Goal: Information Seeking & Learning: Compare options

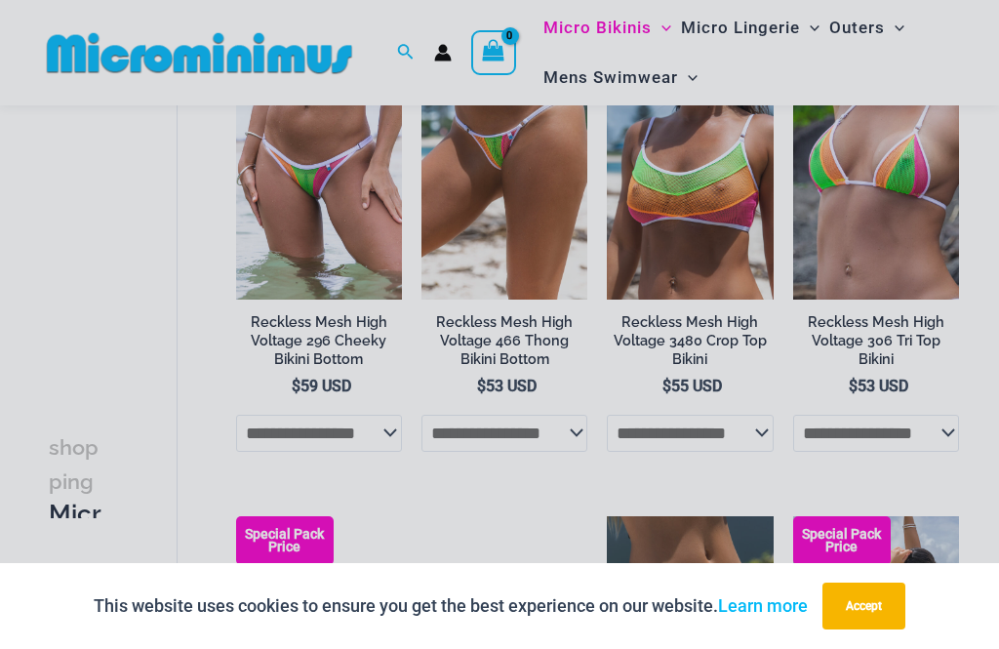
scroll to position [229, 0]
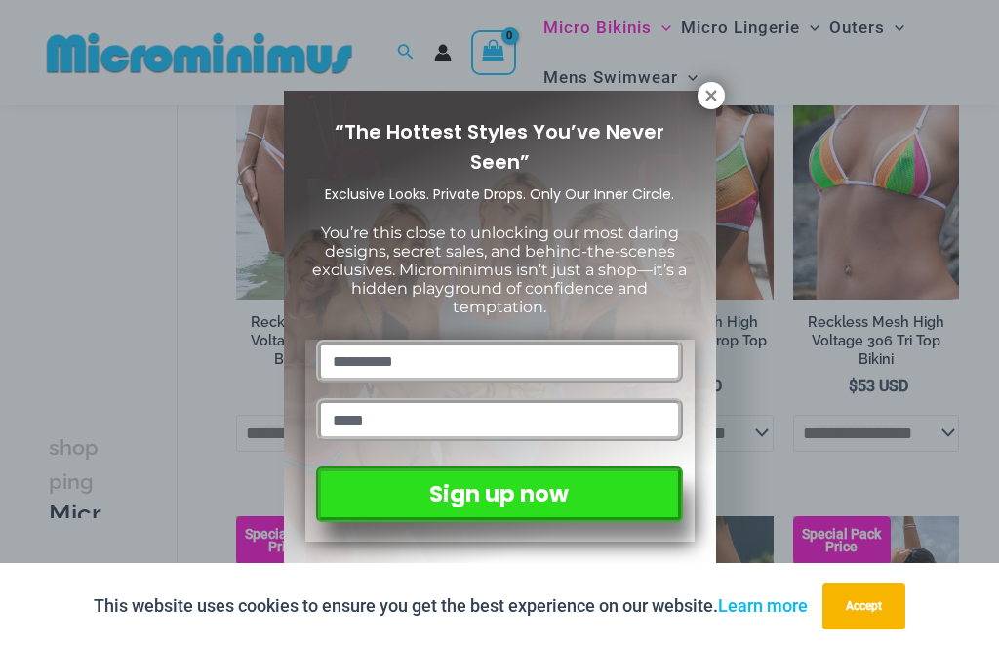
click at [703, 103] on icon at bounding box center [711, 96] width 18 height 18
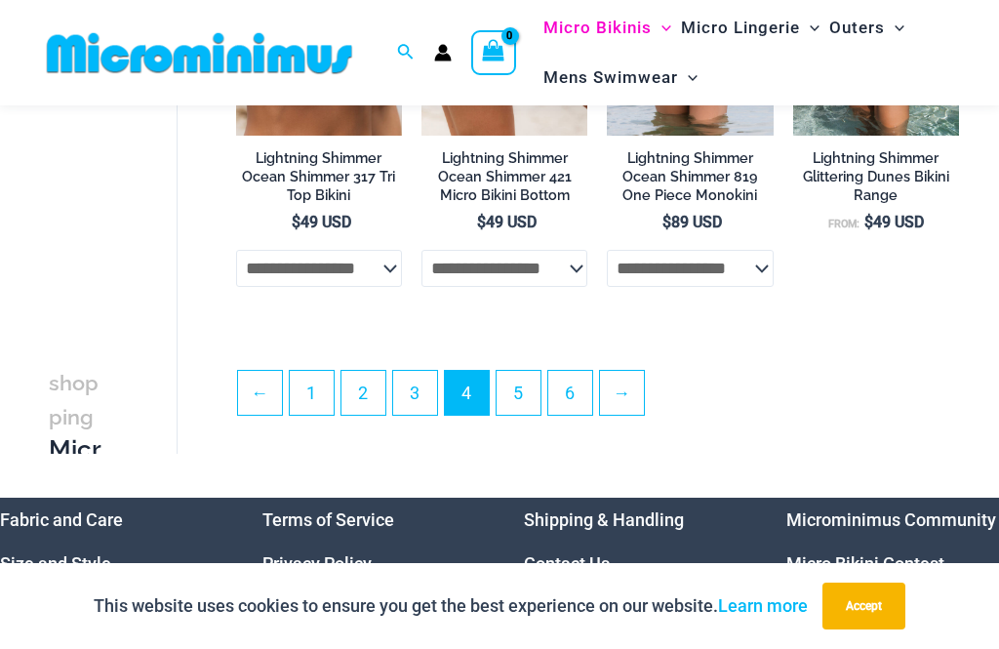
scroll to position [3545, 0]
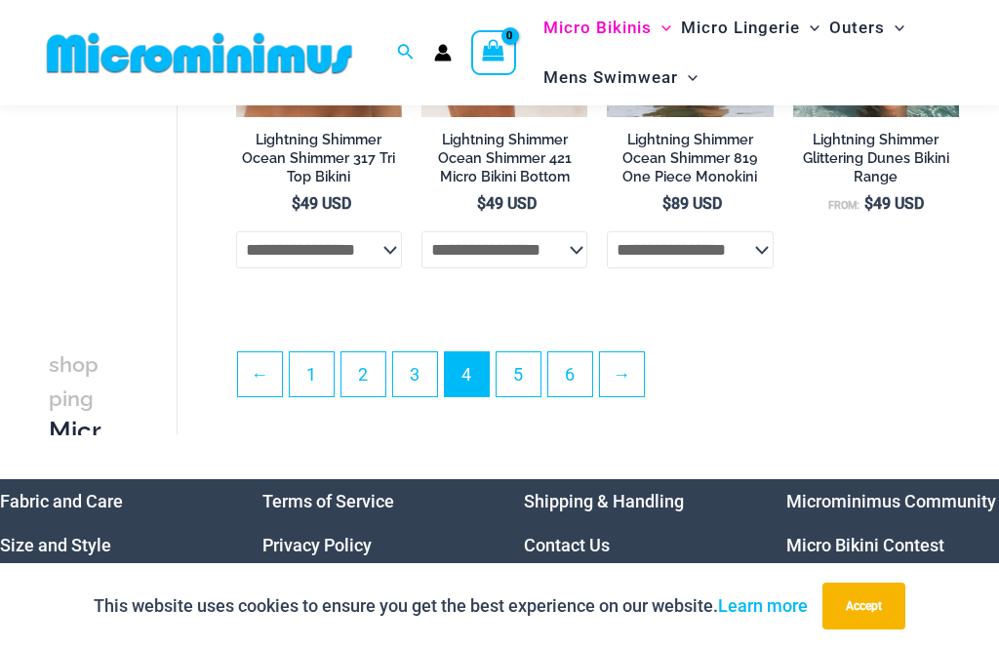
click at [532, 371] on link "5" at bounding box center [519, 374] width 44 height 44
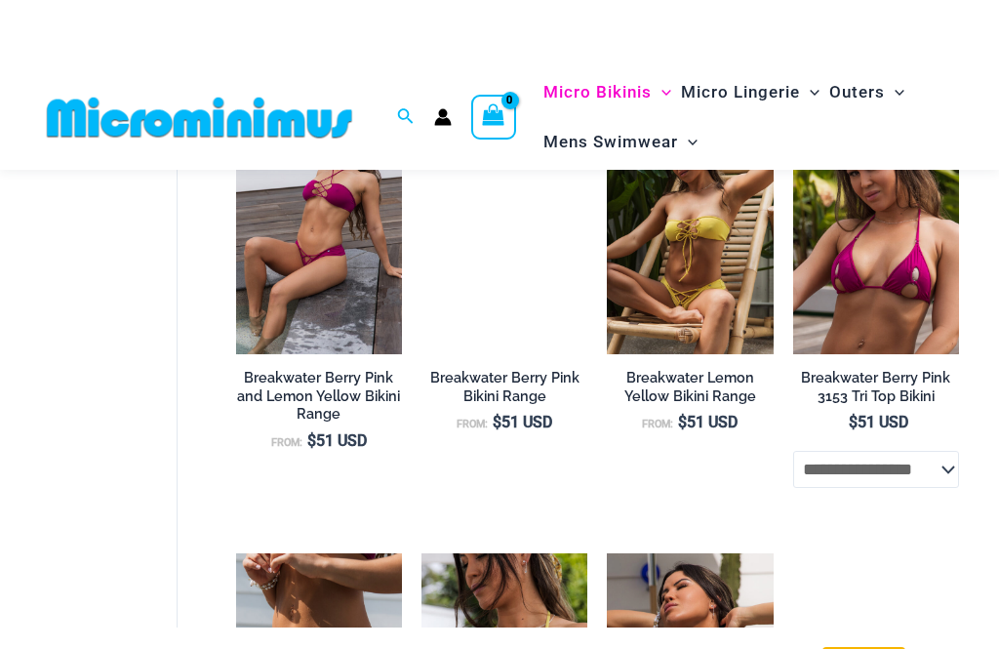
scroll to position [1856, 0]
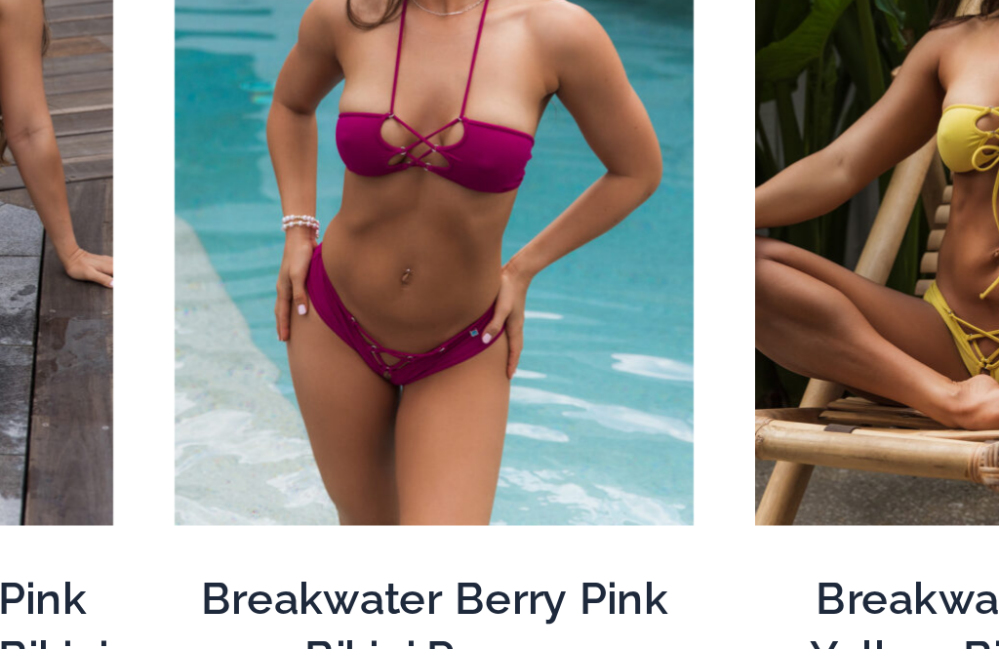
click at [421, 185] on img at bounding box center [421, 185] width 0 height 0
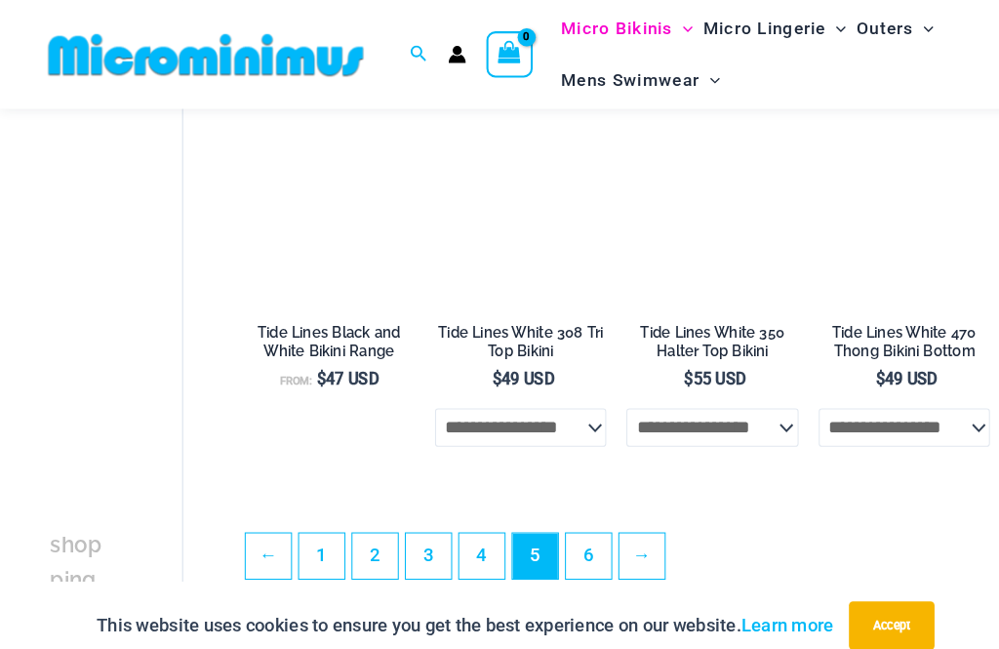
scroll to position [3375, 0]
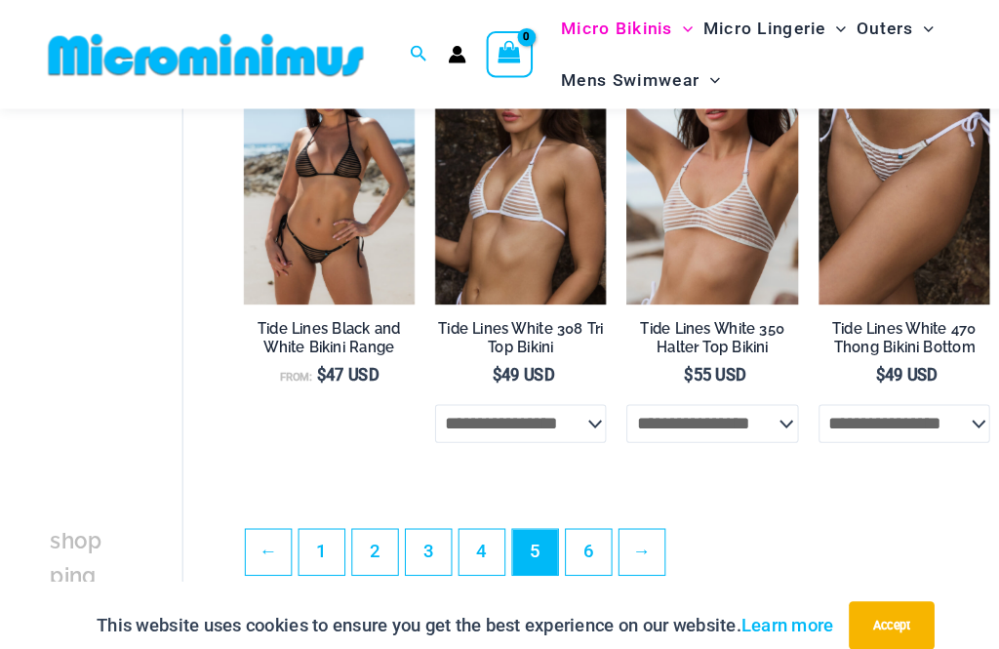
click at [572, 544] on link "6" at bounding box center [570, 535] width 44 height 44
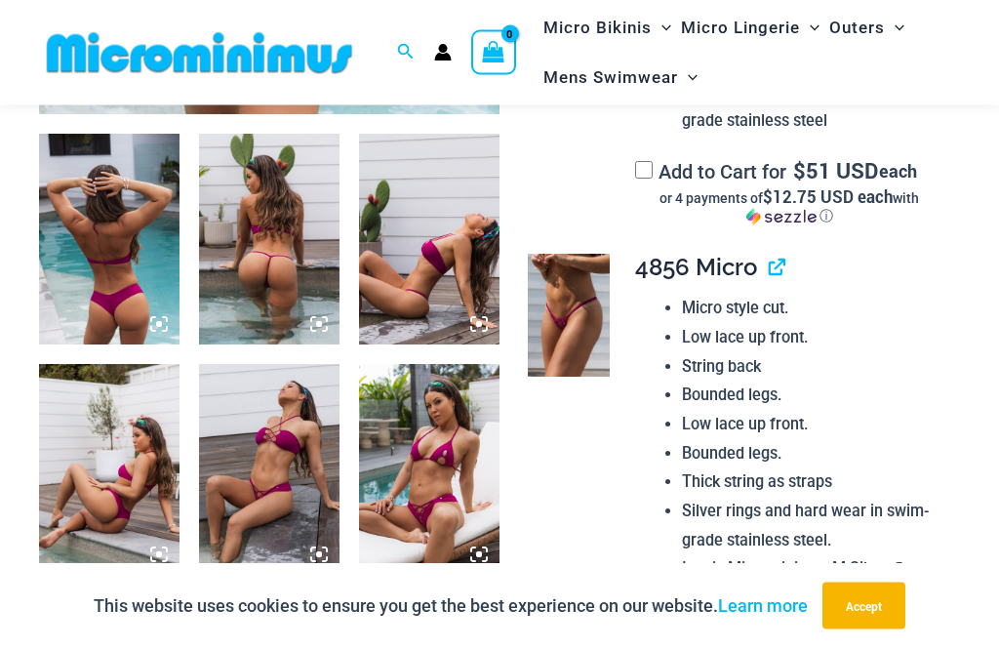
scroll to position [740, 0]
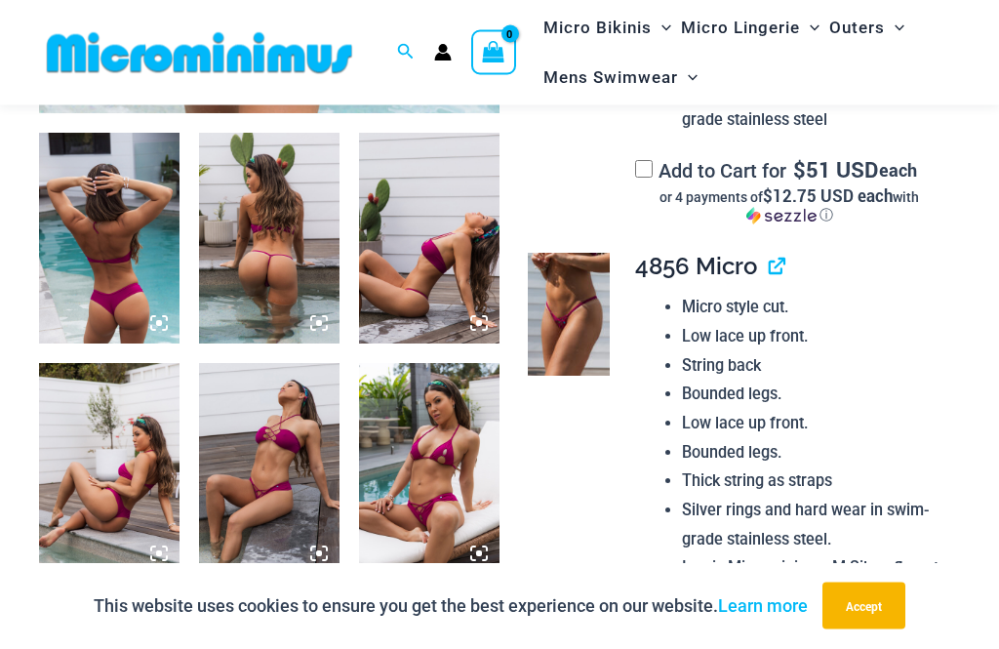
click at [325, 256] on img at bounding box center [269, 239] width 140 height 211
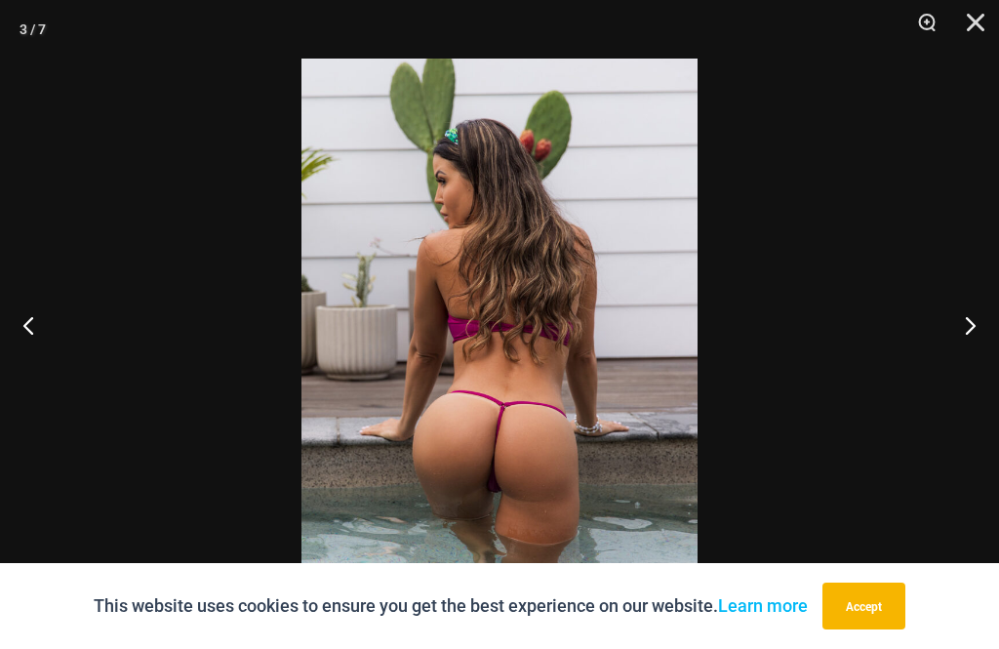
click at [982, 33] on button "Close" at bounding box center [968, 29] width 49 height 59
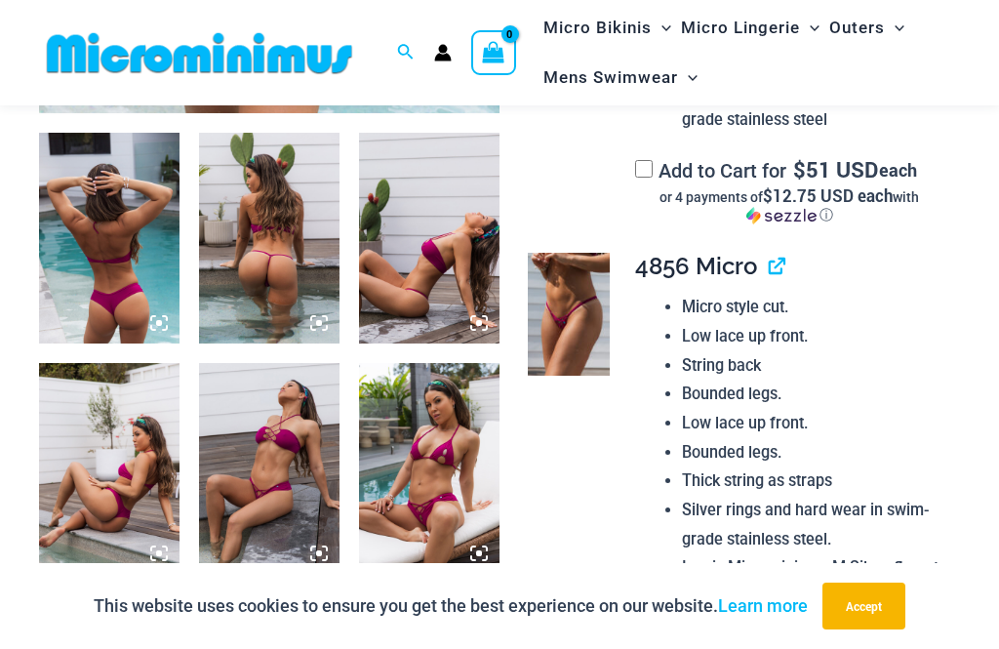
click at [769, 264] on link "View product" at bounding box center [769, 266] width 0 height 28
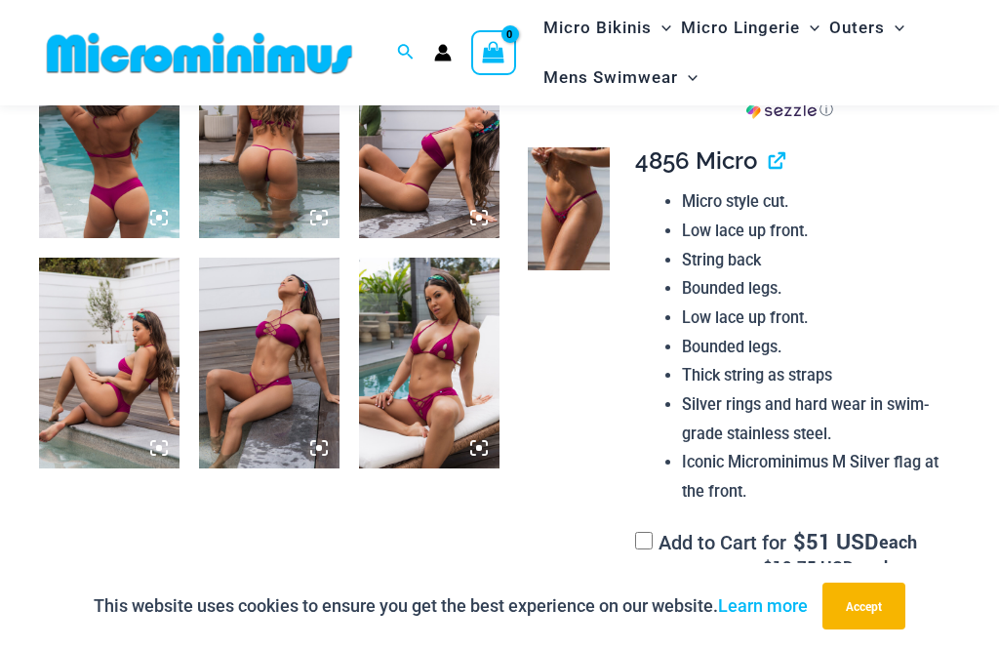
scroll to position [772, 0]
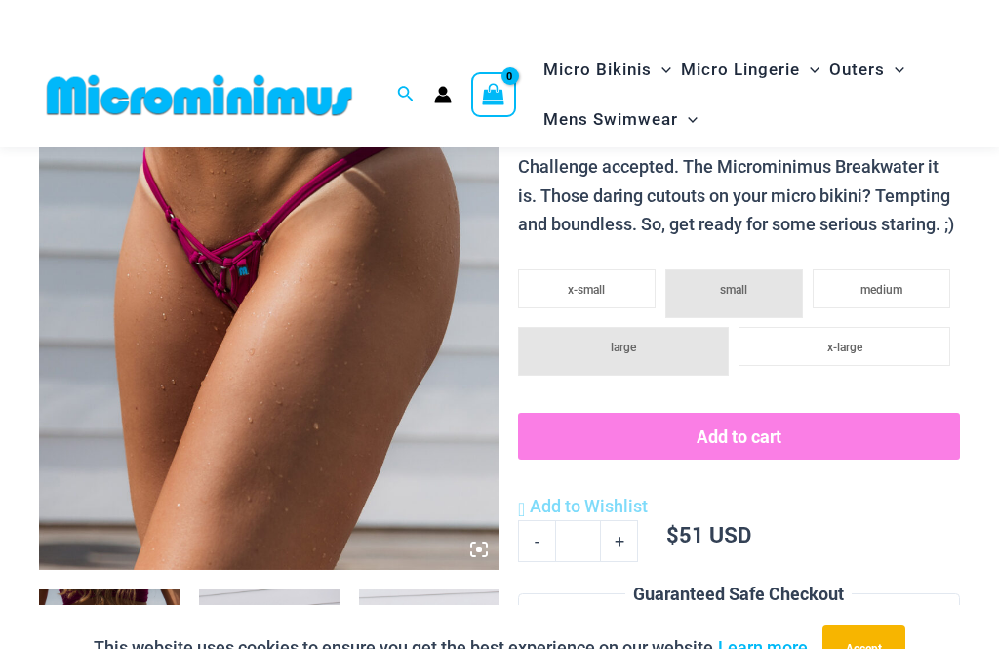
scroll to position [279, 0]
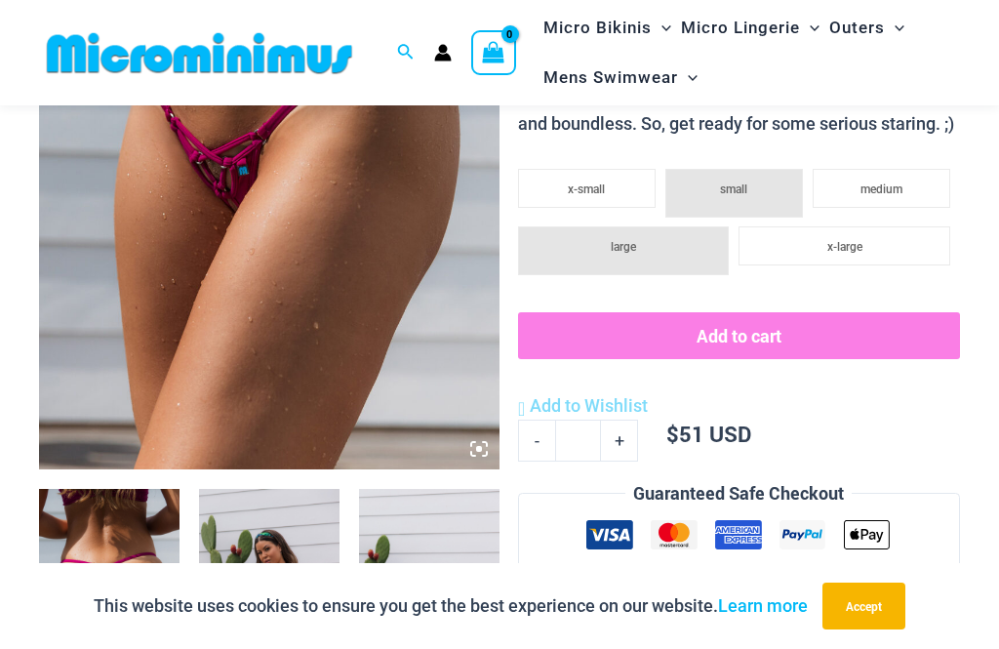
click at [484, 453] on icon at bounding box center [479, 449] width 18 height 18
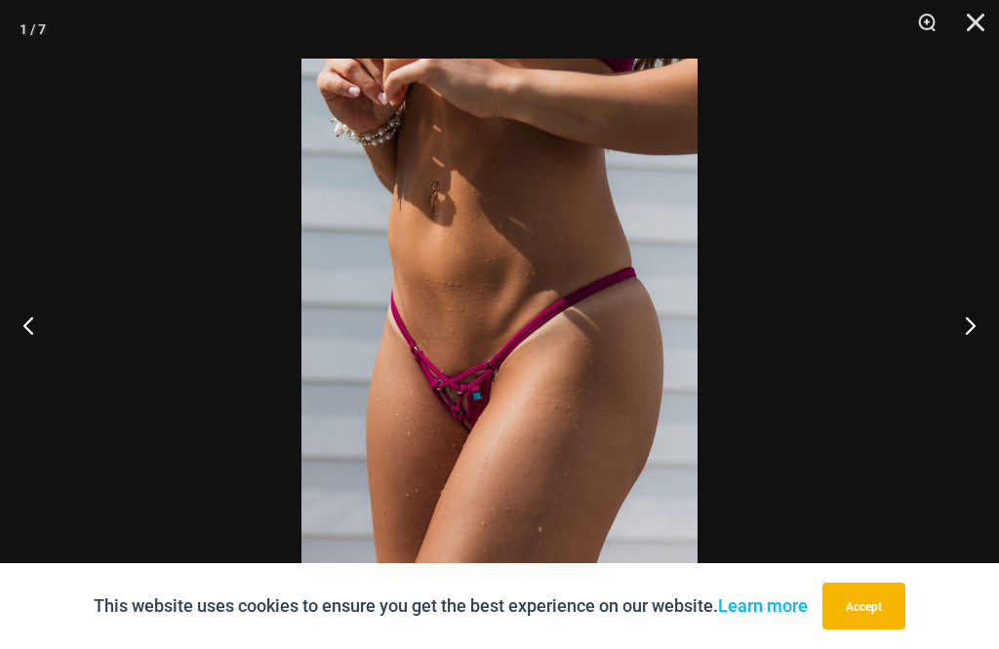
click at [973, 360] on button "Next" at bounding box center [962, 325] width 73 height 98
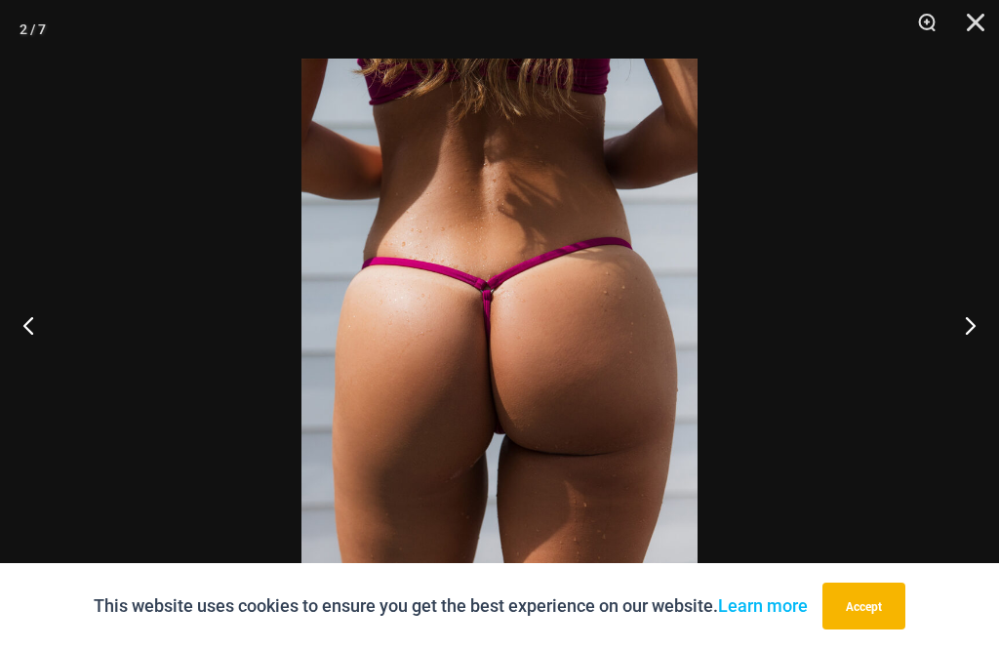
click at [957, 362] on button "Next" at bounding box center [962, 325] width 73 height 98
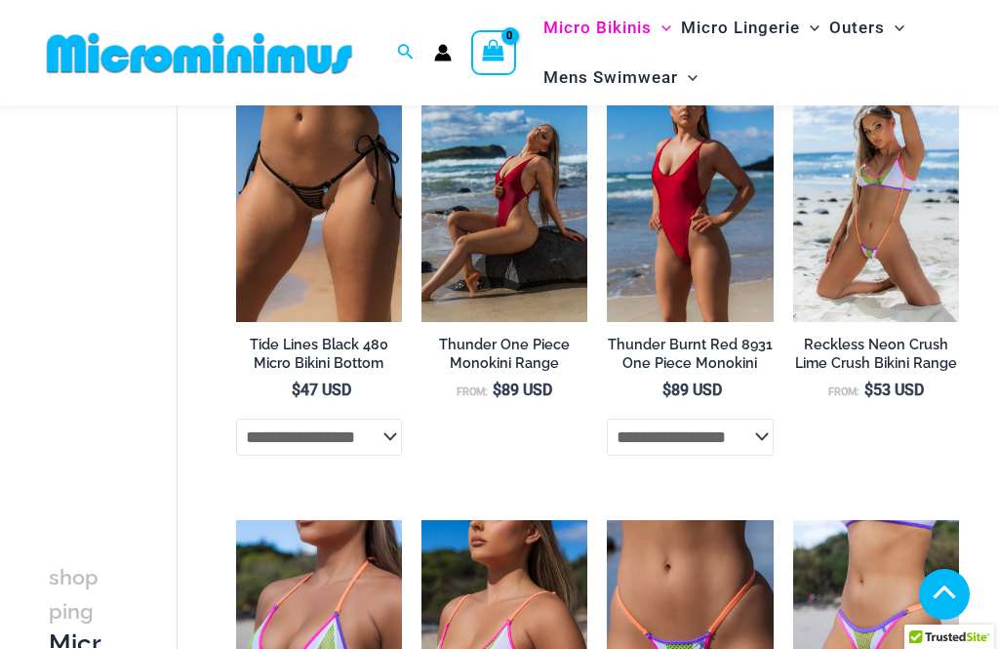
scroll to position [638, 0]
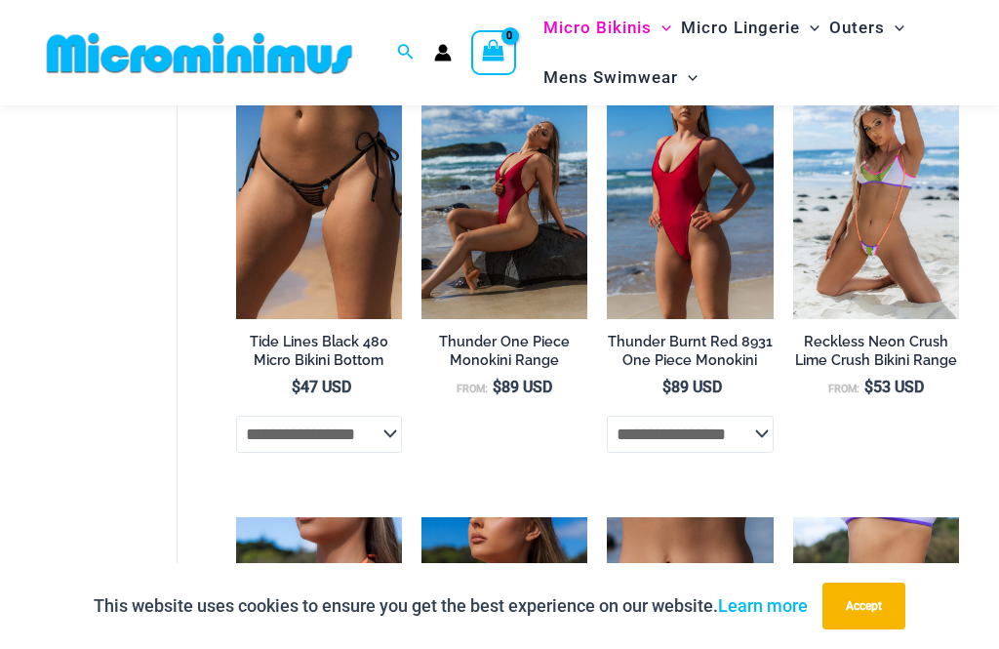
click at [421, 69] on img at bounding box center [421, 69] width 0 height 0
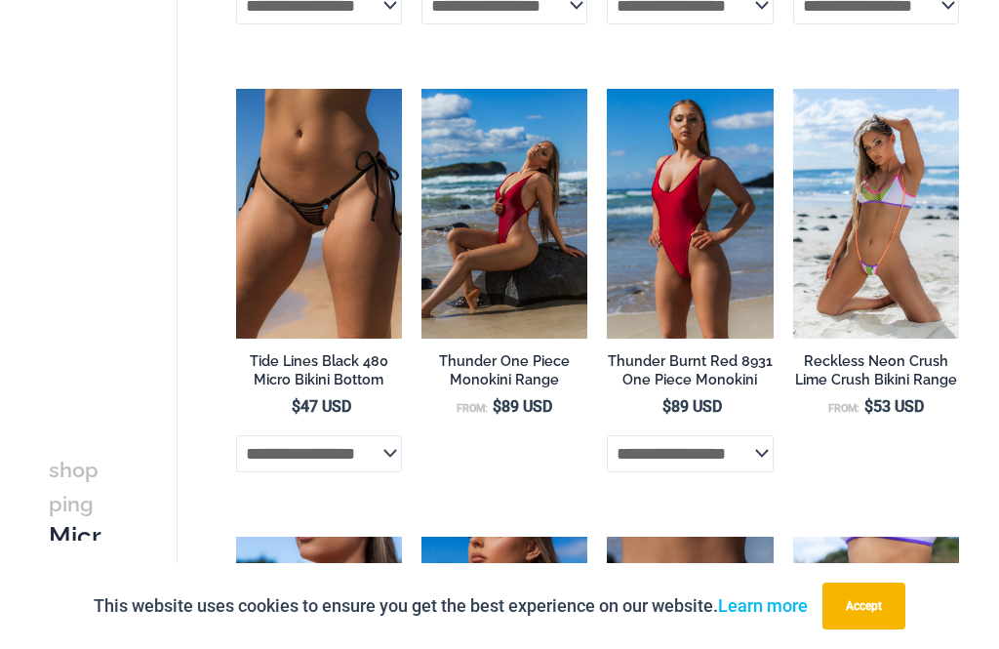
scroll to position [700, 0]
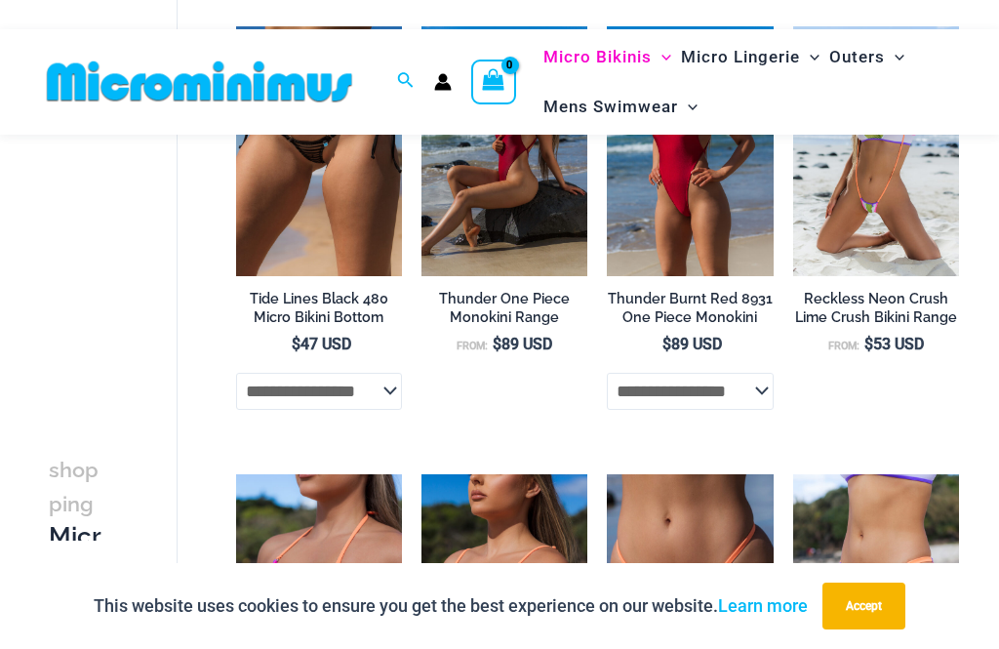
click at [607, 26] on img at bounding box center [607, 26] width 0 height 0
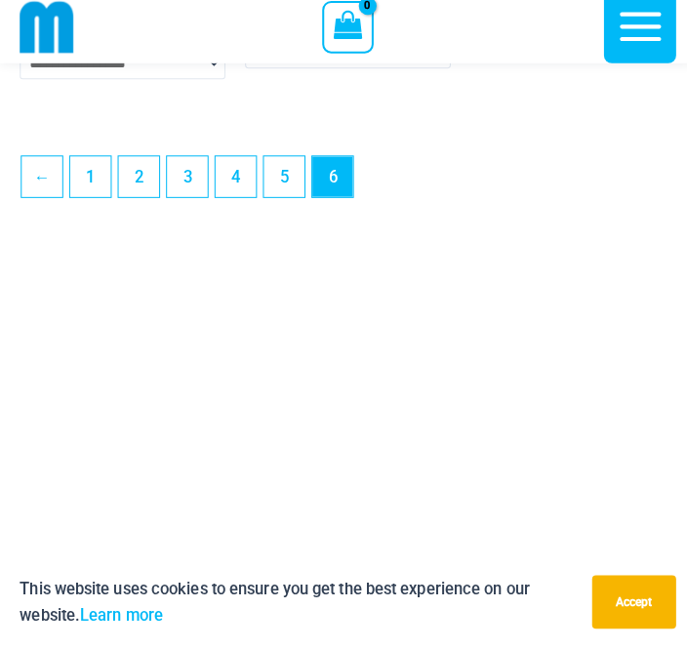
scroll to position [5435, 0]
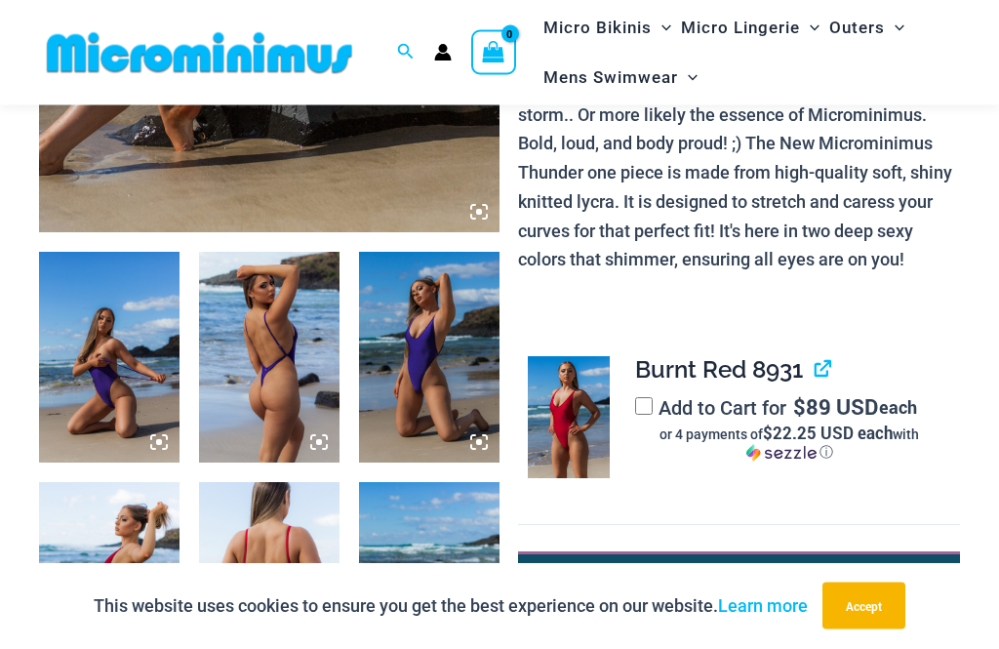
scroll to position [624, 0]
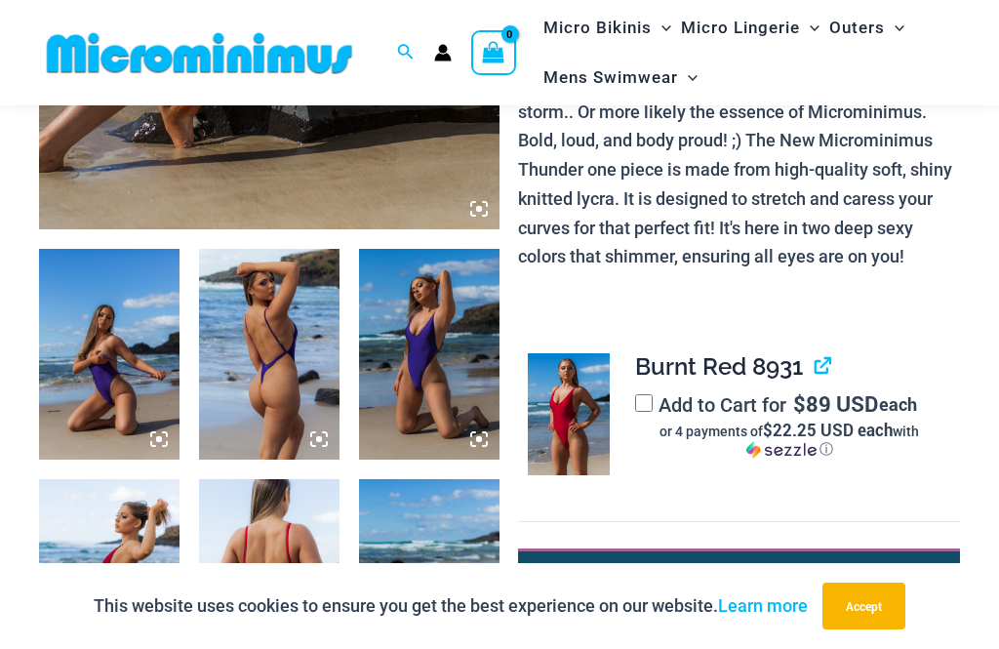
click at [660, 393] on label "Add to Cart for $ 89 USD each or 4 payments of $22.25 USD each with ⓘ" at bounding box center [789, 425] width 309 height 65
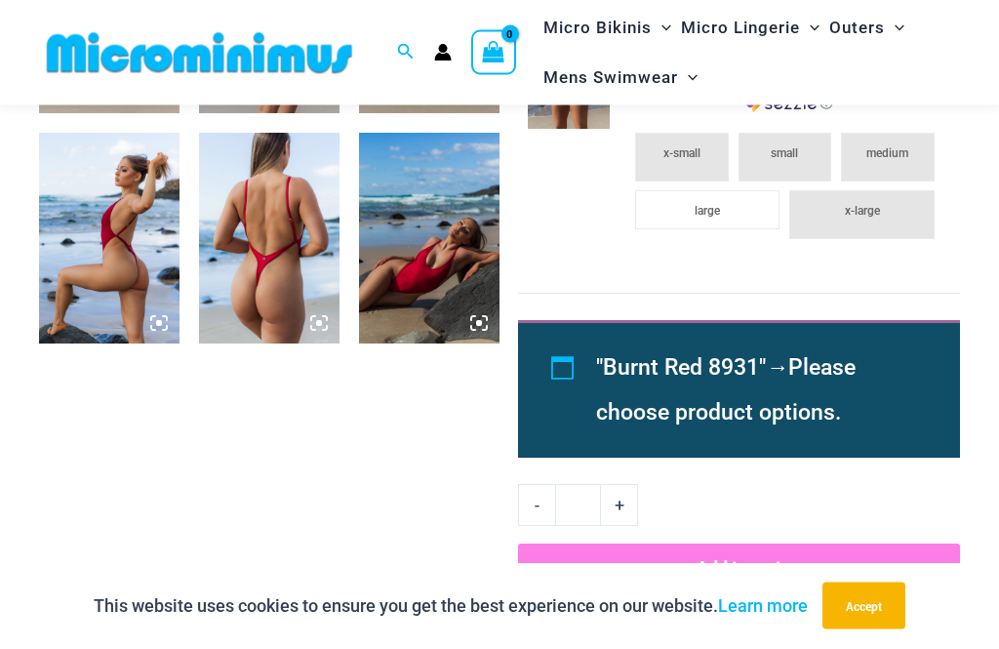
scroll to position [972, 0]
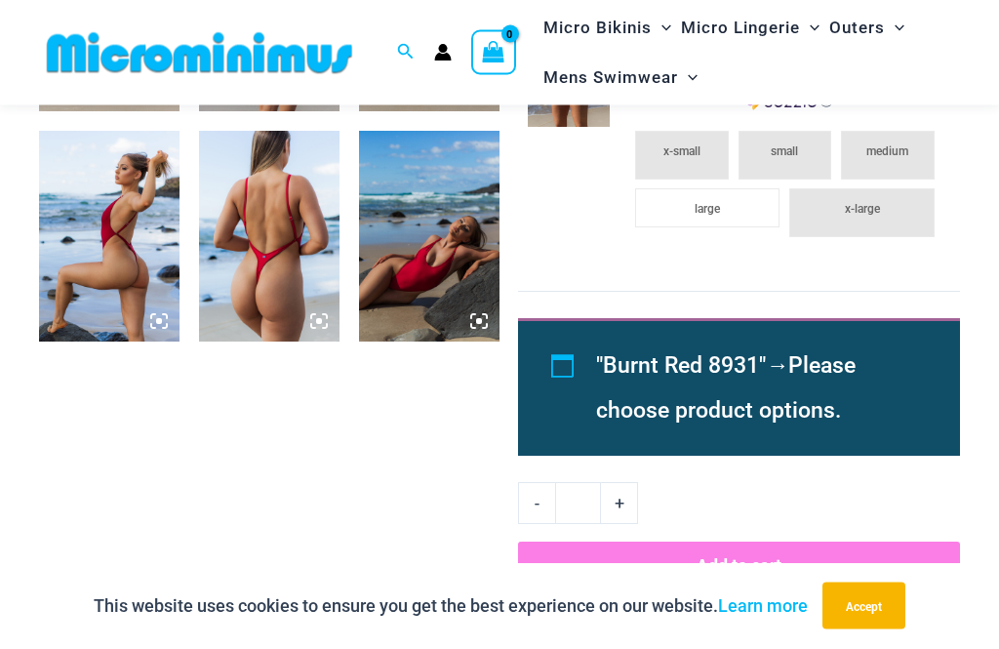
click at [329, 320] on img at bounding box center [269, 237] width 140 height 211
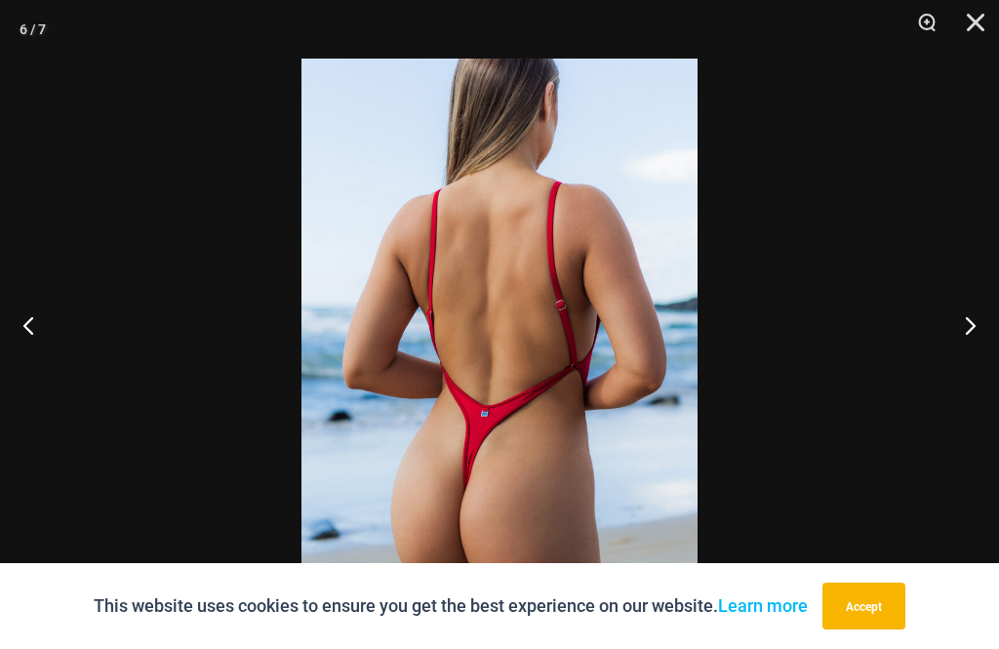
click at [33, 365] on button "Previous" at bounding box center [36, 325] width 73 height 98
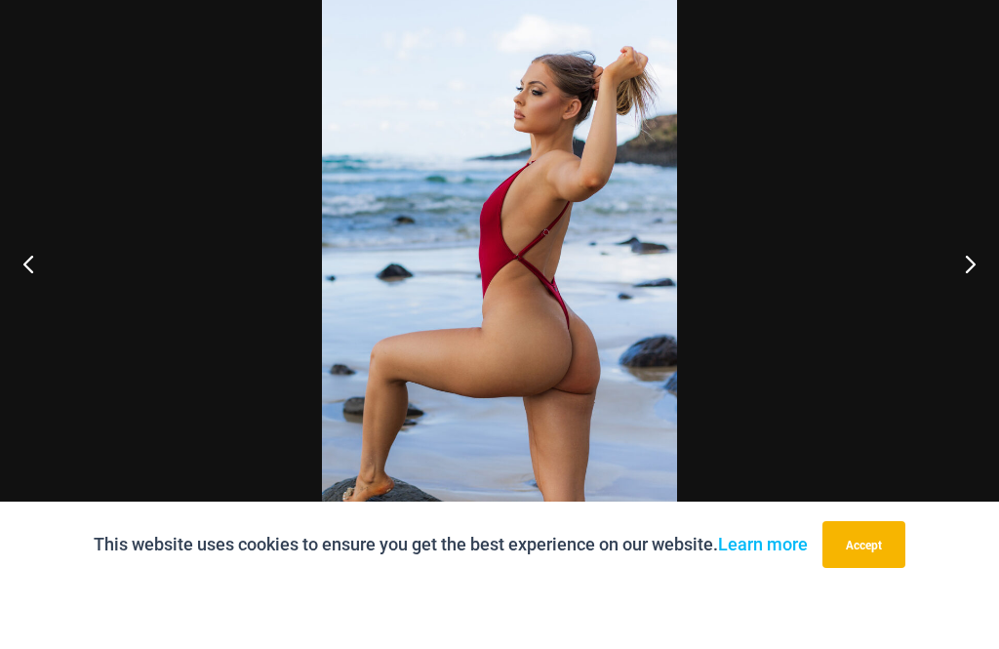
scroll to position [1035, 0]
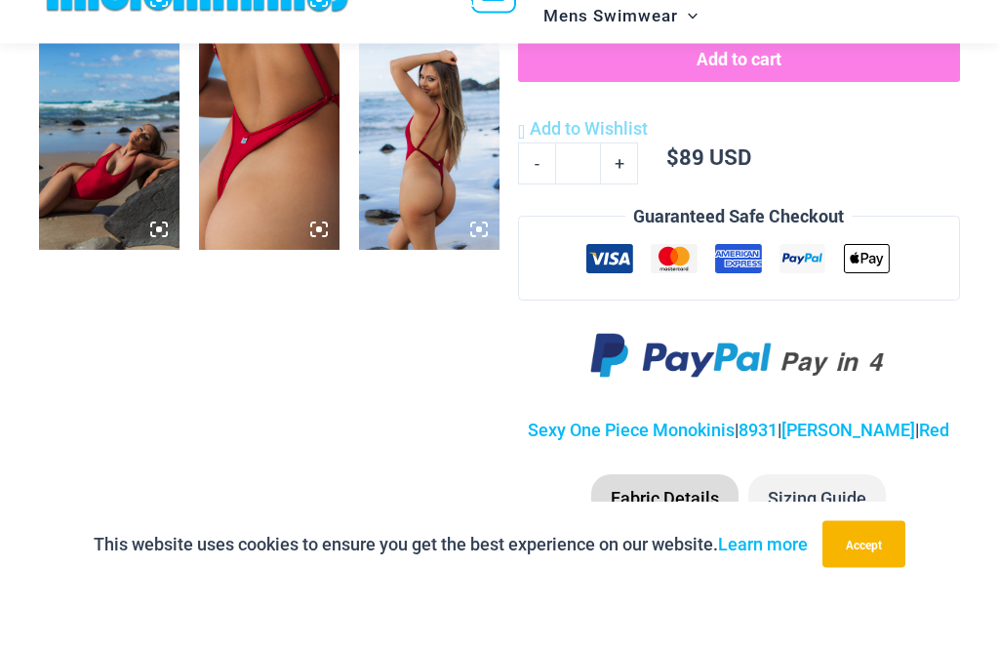
scroll to position [960, 0]
